Goal: Obtain resource: Download file/media

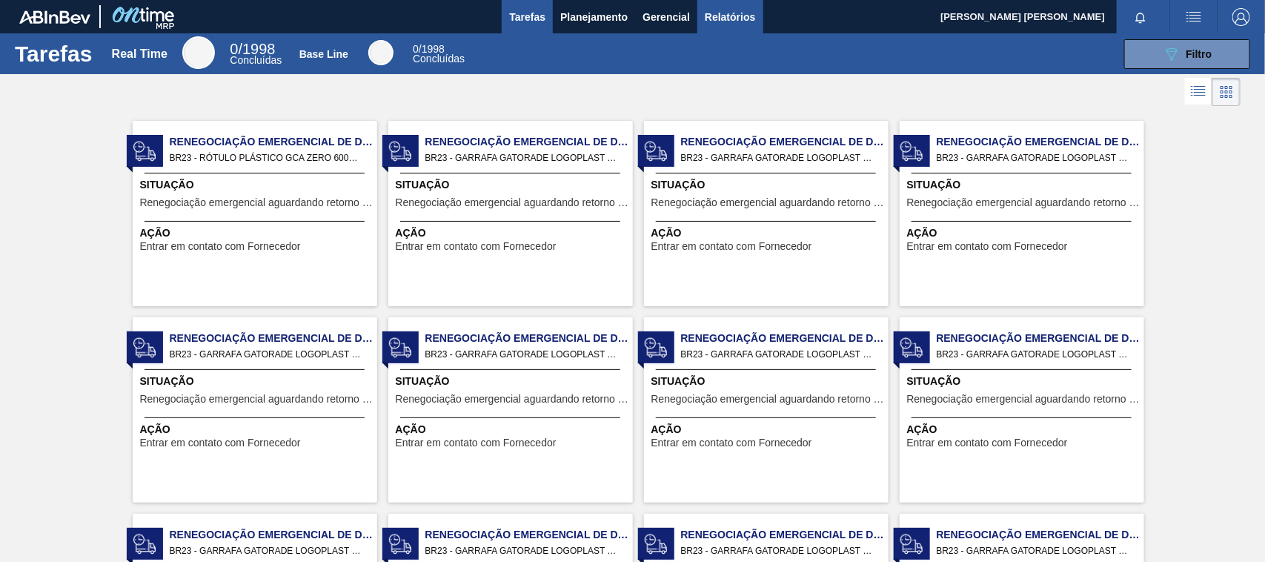
click at [735, 30] on button "Relatórios" at bounding box center [729, 16] width 65 height 33
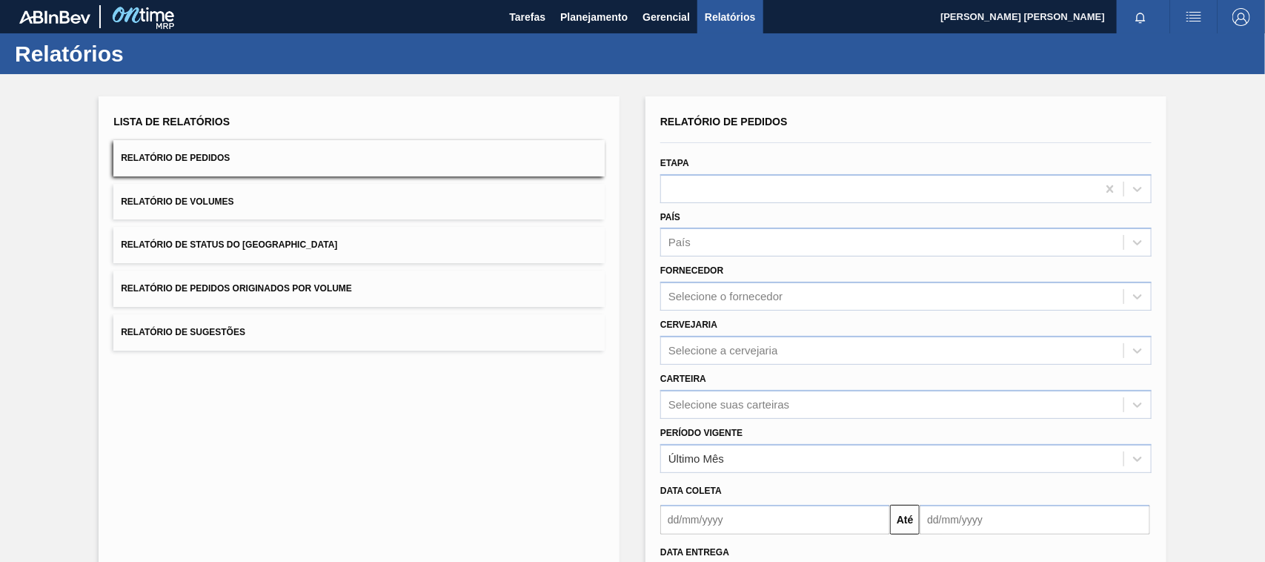
scroll to position [121, 0]
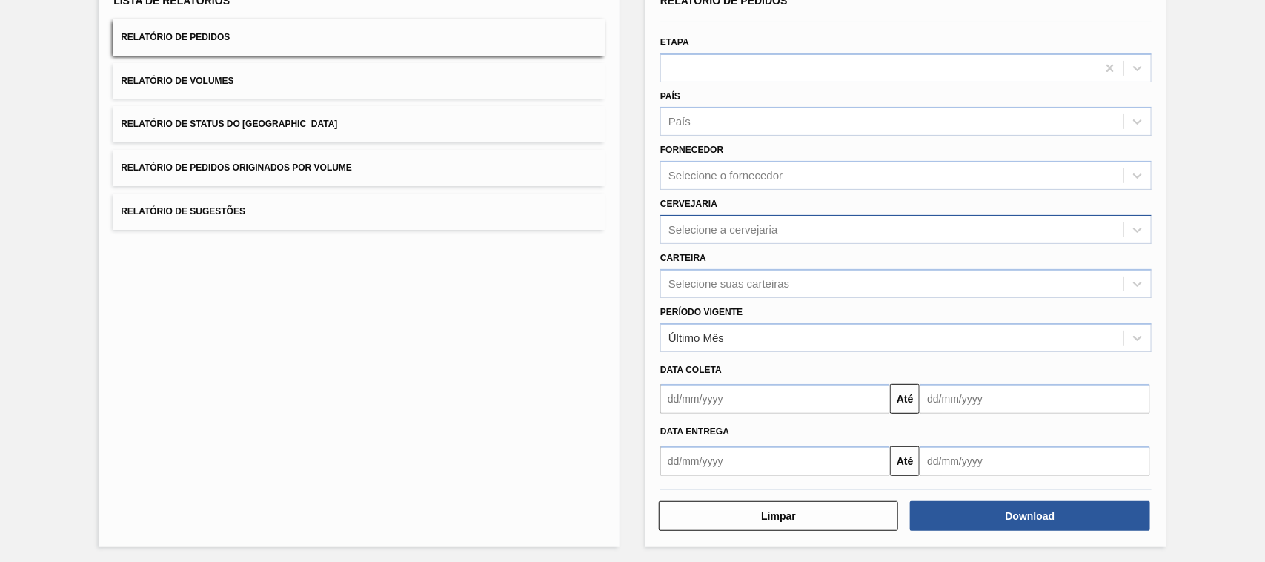
click at [708, 231] on div "Selecione a cervejaria" at bounding box center [724, 229] width 110 height 13
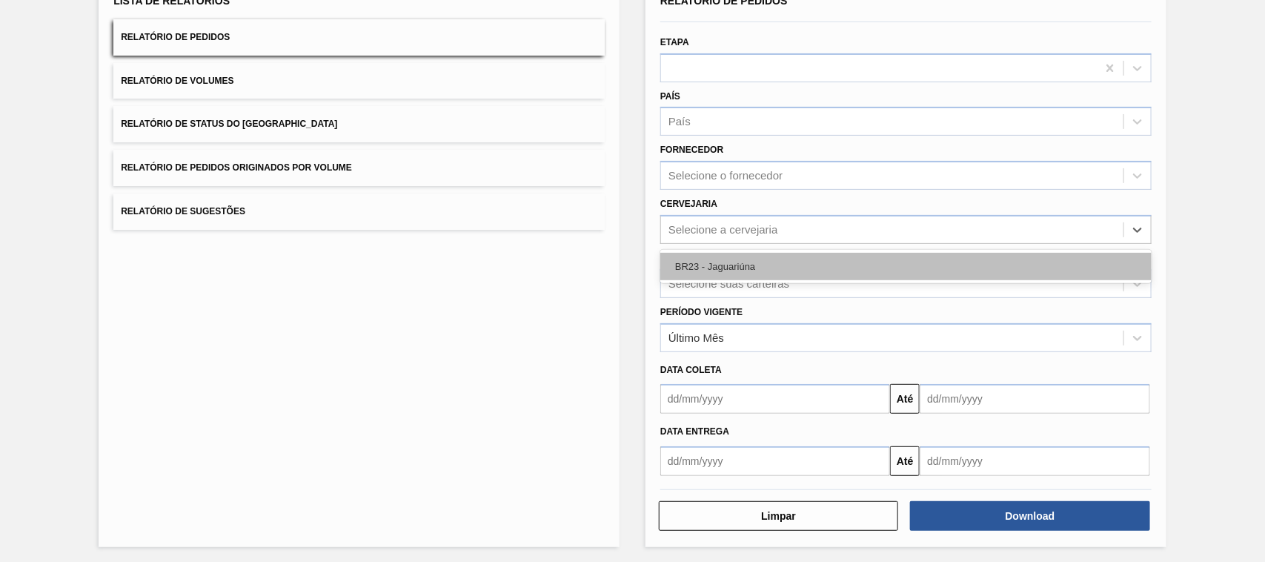
click at [729, 256] on div "BR23 - Jaguariúna" at bounding box center [905, 266] width 491 height 27
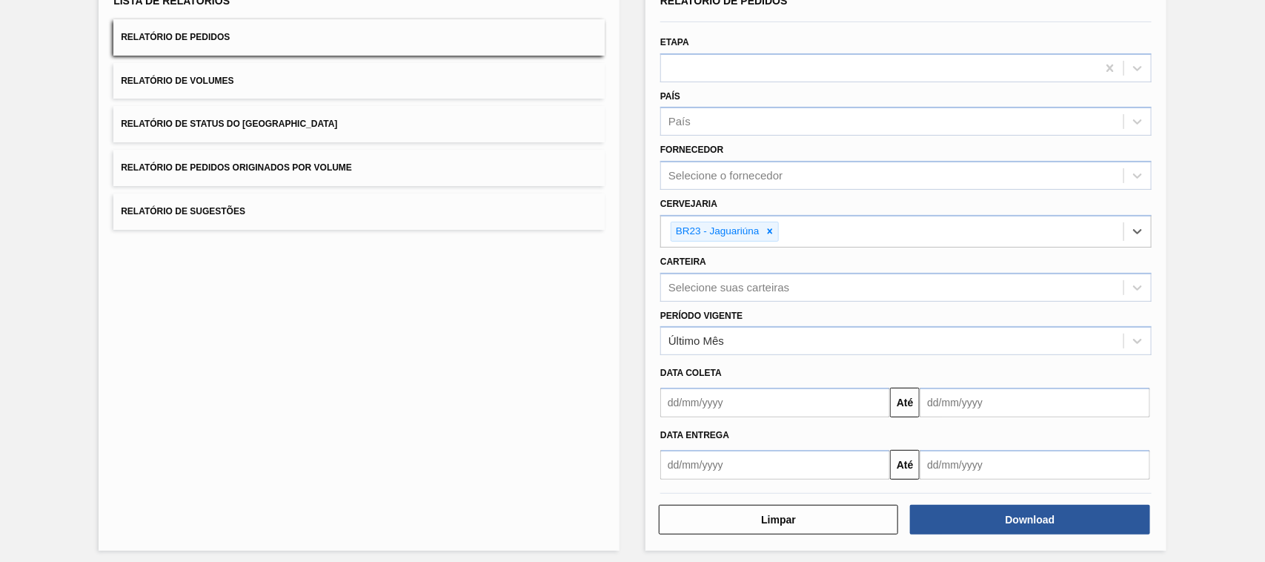
click at [761, 461] on input "text" at bounding box center [775, 465] width 230 height 30
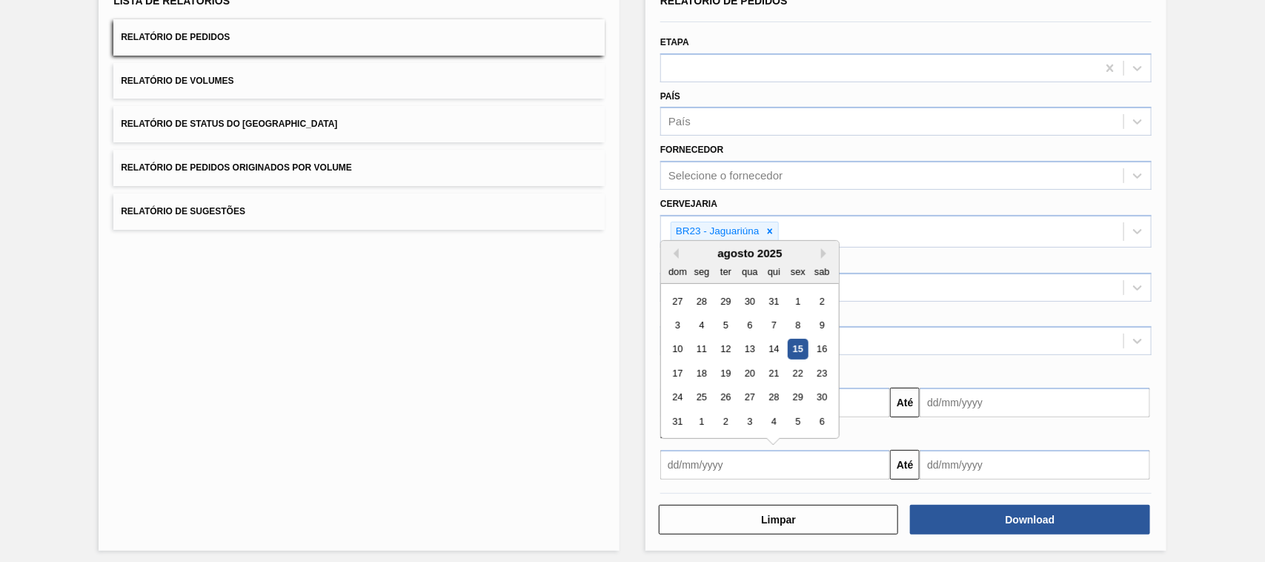
click at [804, 337] on div "10 11 12 13 14 15 16" at bounding box center [750, 349] width 168 height 24
click at [799, 345] on div "15" at bounding box center [798, 349] width 20 height 20
type input "[DATE]"
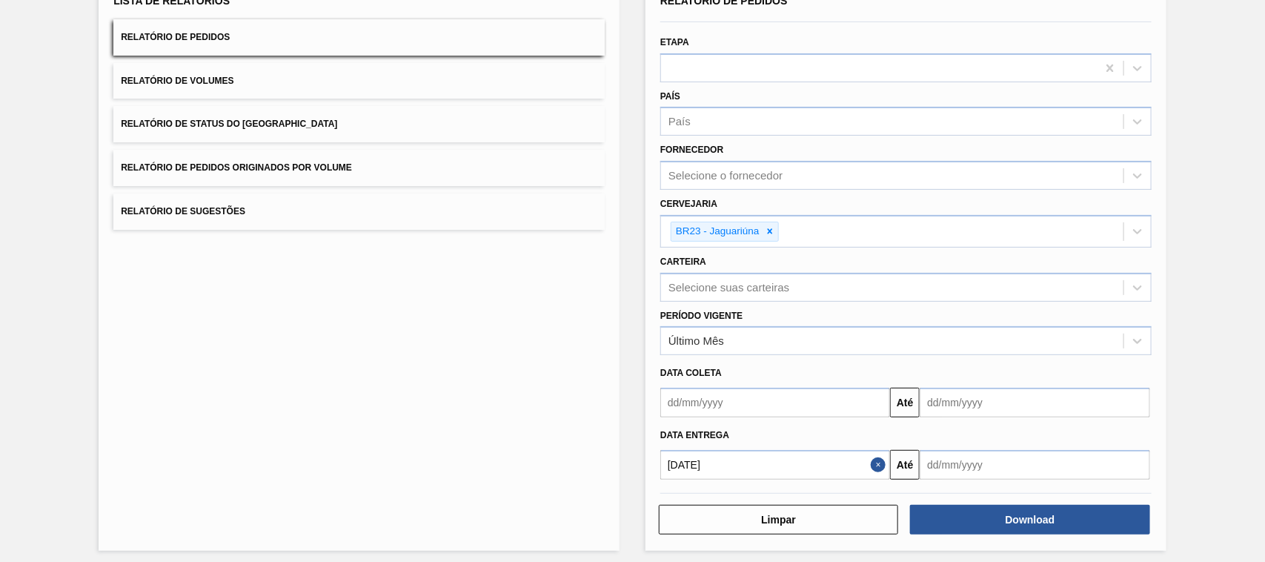
click at [949, 457] on input "text" at bounding box center [1035, 465] width 230 height 30
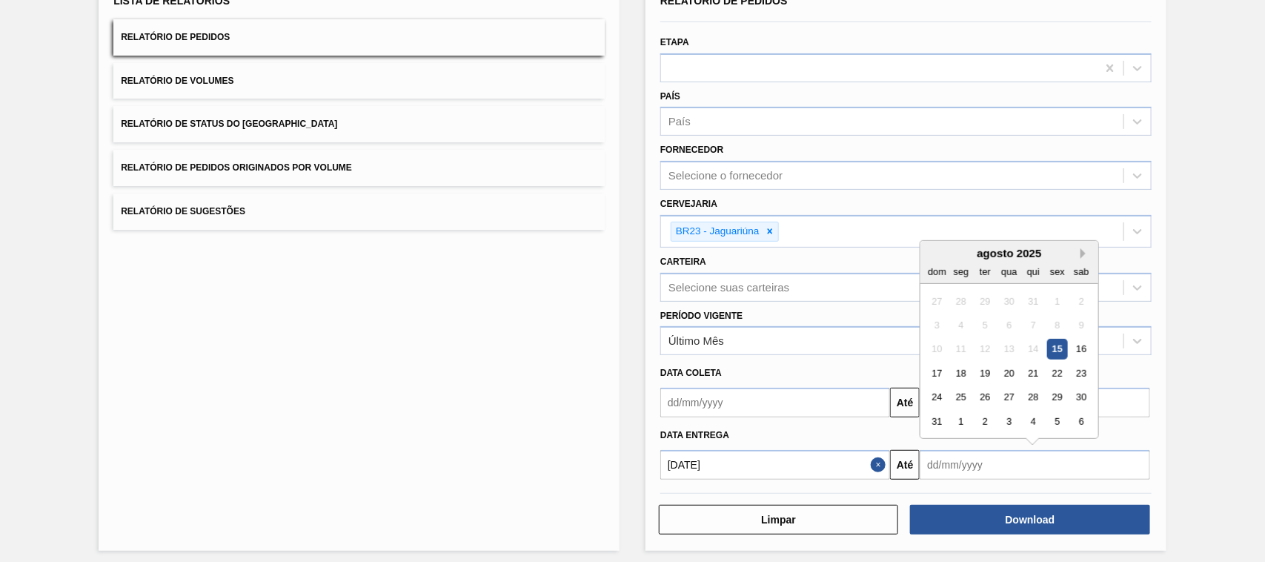
click at [1082, 250] on button "Next Month" at bounding box center [1086, 253] width 10 height 10
click at [967, 345] on div "15" at bounding box center [962, 349] width 20 height 20
type input "[DATE]"
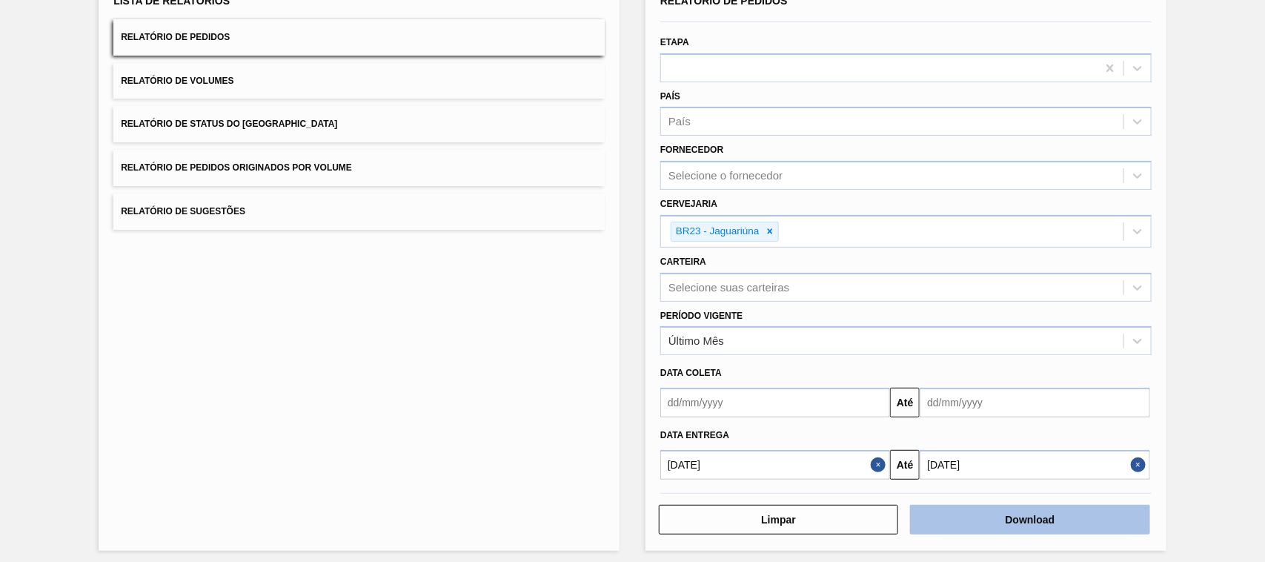
click at [998, 521] on button "Download" at bounding box center [1029, 520] width 239 height 30
